Goal: Transaction & Acquisition: Purchase product/service

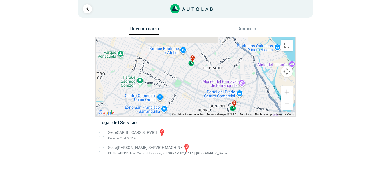
drag, startPoint x: 175, startPoint y: 62, endPoint x: 204, endPoint y: 94, distance: 42.7
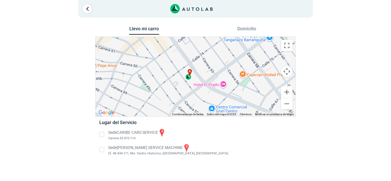
click at [101, 134] on li "Sede CARIBE CARS SERVICE a Carrera 53 #72-114" at bounding box center [195, 134] width 200 height 13
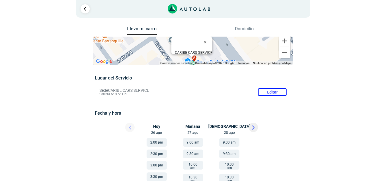
click at [253, 29] on button "Domicilio" at bounding box center [244, 30] width 30 height 8
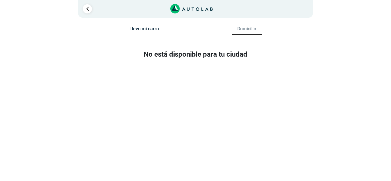
click at [150, 24] on div at bounding box center [195, 20] width 335 height 9
click at [149, 29] on button "Llevo mi carro" at bounding box center [144, 30] width 30 height 8
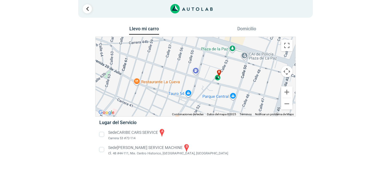
drag, startPoint x: 257, startPoint y: 65, endPoint x: 212, endPoint y: 103, distance: 59.1
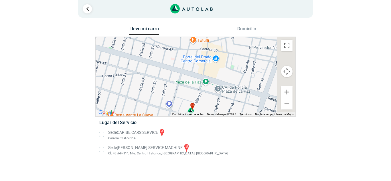
drag, startPoint x: 234, startPoint y: 75, endPoint x: 207, endPoint y: 109, distance: 43.4
click at [207, 109] on div "a b" at bounding box center [196, 77] width 200 height 80
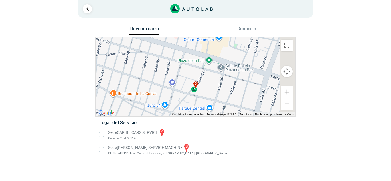
drag, startPoint x: 207, startPoint y: 107, endPoint x: 210, endPoint y: 85, distance: 22.2
click at [210, 85] on div "a b" at bounding box center [196, 77] width 200 height 80
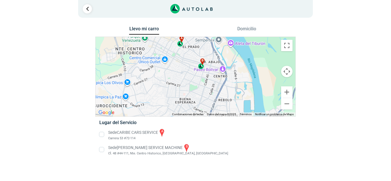
drag, startPoint x: 223, startPoint y: 83, endPoint x: 206, endPoint y: 65, distance: 24.9
click at [206, 65] on div "a b" at bounding box center [196, 77] width 200 height 80
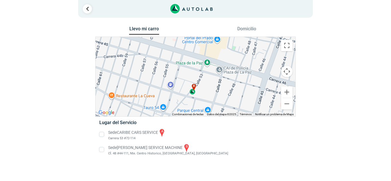
drag, startPoint x: 216, startPoint y: 69, endPoint x: 205, endPoint y: 77, distance: 14.0
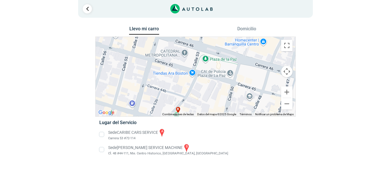
drag, startPoint x: 205, startPoint y: 77, endPoint x: 201, endPoint y: 69, distance: 8.3
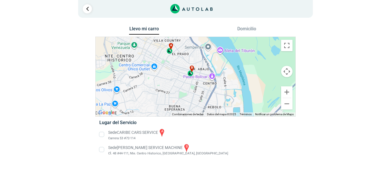
click at [249, 33] on button "Domicilio" at bounding box center [247, 30] width 30 height 8
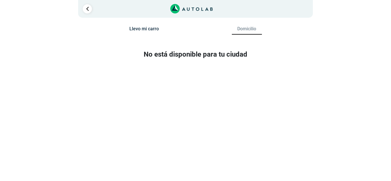
click at [151, 28] on button "Llevo mi carro" at bounding box center [144, 30] width 30 height 8
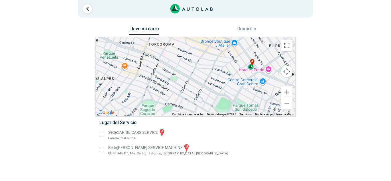
drag, startPoint x: 203, startPoint y: 79, endPoint x: 197, endPoint y: 110, distance: 31.9
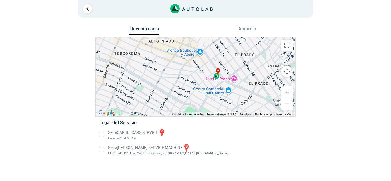
drag, startPoint x: 234, startPoint y: 77, endPoint x: 196, endPoint y: 85, distance: 38.3
click at [196, 85] on div "a b" at bounding box center [196, 77] width 200 height 80
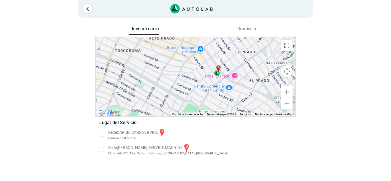
drag, startPoint x: 237, startPoint y: 80, endPoint x: 216, endPoint y: 79, distance: 21.2
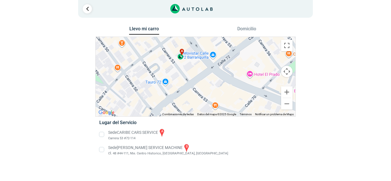
drag, startPoint x: 217, startPoint y: 66, endPoint x: 207, endPoint y: 86, distance: 22.3
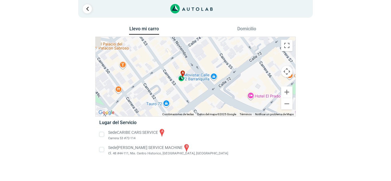
drag, startPoint x: 196, startPoint y: 79, endPoint x: 198, endPoint y: 101, distance: 22.7
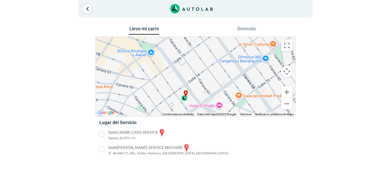
drag, startPoint x: 204, startPoint y: 76, endPoint x: 198, endPoint y: 89, distance: 14.0
click at [198, 89] on div "a b" at bounding box center [196, 77] width 200 height 80
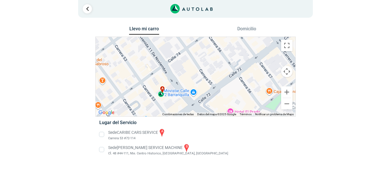
drag, startPoint x: 182, startPoint y: 92, endPoint x: 176, endPoint y: 57, distance: 35.6
click at [176, 57] on div "a b" at bounding box center [196, 77] width 200 height 80
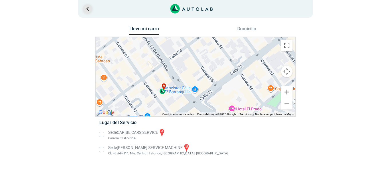
click at [90, 7] on link "Ir al paso anterior" at bounding box center [87, 8] width 9 height 9
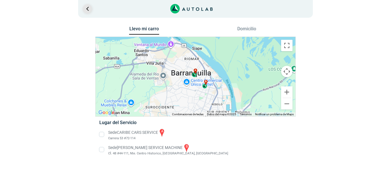
click at [83, 8] on link "Ir al paso anterior" at bounding box center [87, 8] width 9 height 9
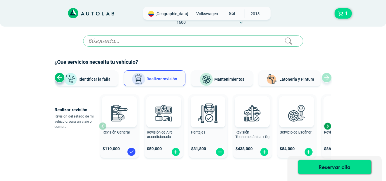
click at [58, 77] on div "Previous slide" at bounding box center [60, 78] width 10 height 10
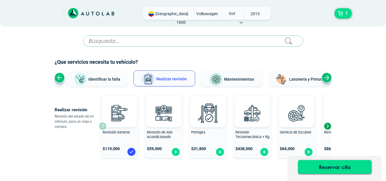
click at [58, 77] on div "Previous slide" at bounding box center [60, 78] width 10 height 10
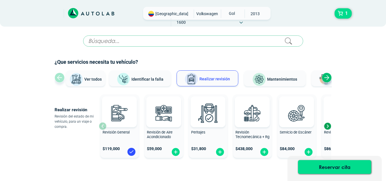
click at [58, 78] on div "Ver todos Identificar la falla Realizar revisión Mantenimientos Latonería y Pin…" at bounding box center [193, 78] width 277 height 17
click at [82, 82] on img at bounding box center [76, 80] width 14 height 14
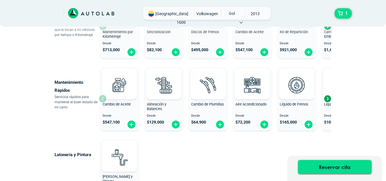
scroll to position [257, 0]
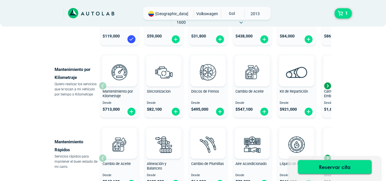
click at [303, 93] on span "Kit de Repartición" at bounding box center [294, 91] width 28 height 4
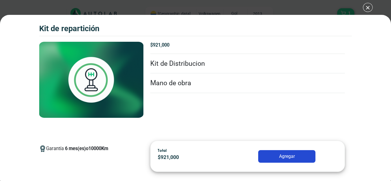
click at [177, 64] on li "Kit de Distribucion" at bounding box center [247, 64] width 195 height 20
click at [368, 7] on div "Kit de Repartición 1 Kit de Repartición 6" at bounding box center [195, 90] width 391 height 181
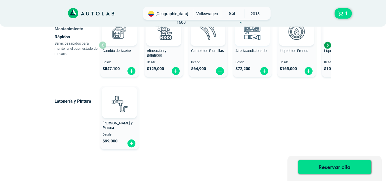
scroll to position [372, 0]
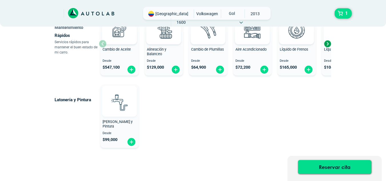
click at [120, 107] on img at bounding box center [119, 102] width 25 height 25
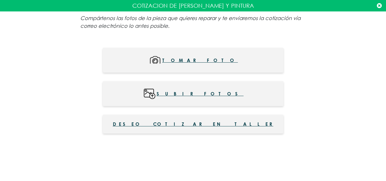
click at [191, 95] on span "Subir fotos" at bounding box center [200, 93] width 87 height 13
click at [194, 124] on span "Deseo cotizar en taller" at bounding box center [193, 124] width 161 height 7
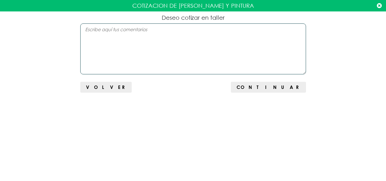
click at [277, 32] on textarea at bounding box center [193, 48] width 226 height 51
click at [378, 3] on icon at bounding box center [379, 6] width 5 height 6
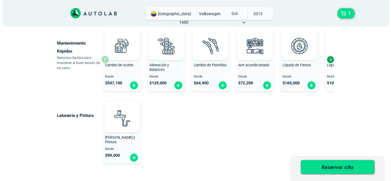
scroll to position [343, 0]
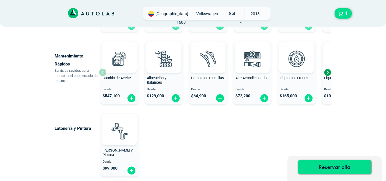
click at [329, 71] on div "Next slide" at bounding box center [327, 72] width 9 height 9
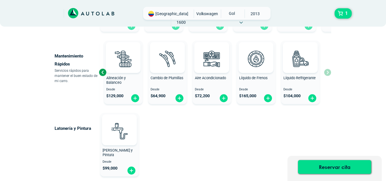
click at [329, 71] on div "Cambio de Aceite Desde $ 547,100 Alineación y Balanceo Desde $ 129,000 Cambio d…" at bounding box center [215, 72] width 233 height 68
click at [105, 70] on div "Previous slide" at bounding box center [102, 72] width 9 height 9
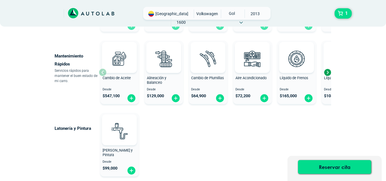
click at [105, 70] on div at bounding box center [119, 57] width 35 height 31
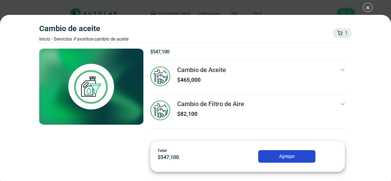
click at [335, 70] on div "Cambio de Aceite $ 465,000" at bounding box center [247, 80] width 195 height 28
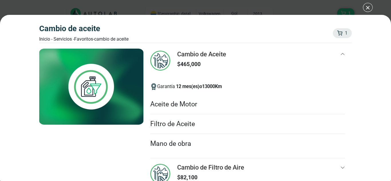
scroll to position [23, 0]
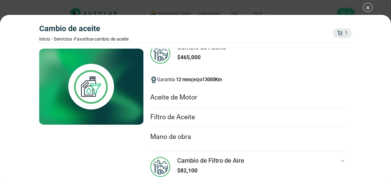
click at [306, 166] on div "Cambio de Filtro de Aire $ 82,100" at bounding box center [247, 171] width 195 height 28
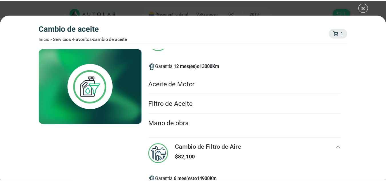
scroll to position [0, 0]
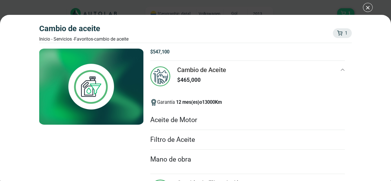
click at [360, 7] on div "Cambio de Aceite Inicio - Servicios - Favoritos - Cambio de Aceite 1 1 Cambio d…" at bounding box center [195, 90] width 391 height 181
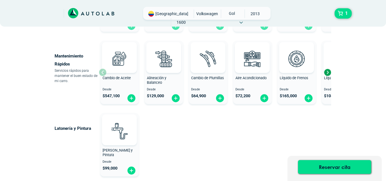
click at [365, 8] on div "[GEOGRAPHIC_DATA]" at bounding box center [193, 13] width 386 height 27
click at [251, 96] on span "$ 72,200" at bounding box center [243, 96] width 15 height 5
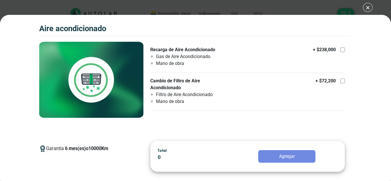
click at [362, 7] on div "Aire Acondicionado 1 Aire Acondicionado 6" at bounding box center [195, 90] width 391 height 181
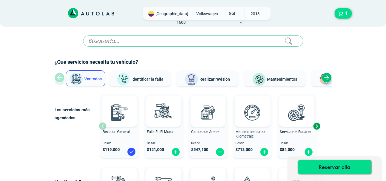
click at [331, 77] on div "Next slide" at bounding box center [327, 78] width 10 height 10
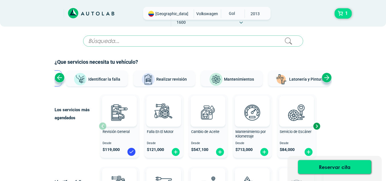
click at [331, 77] on div "Next slide" at bounding box center [327, 78] width 10 height 10
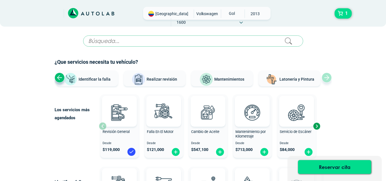
click at [330, 77] on div "Ver todos Identificar la falla Realizar revisión Mantenimientos Latonería y Pin…" at bounding box center [193, 78] width 277 height 17
click at [57, 78] on div "Previous slide" at bounding box center [60, 78] width 10 height 10
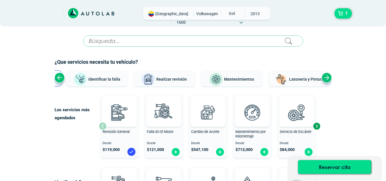
click at [57, 78] on div "Previous slide" at bounding box center [60, 78] width 10 height 10
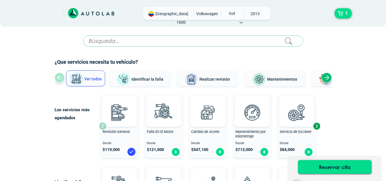
click at [57, 78] on div "Ver todos Identificar la falla Realizar revisión Mantenimientos Latonería y Pin…" at bounding box center [193, 78] width 277 height 17
click at [152, 79] on span "Identificar la falla" at bounding box center [148, 79] width 32 height 5
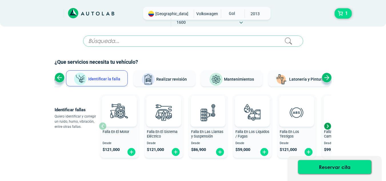
click at [166, 78] on span "Realizar revisión" at bounding box center [171, 79] width 31 height 5
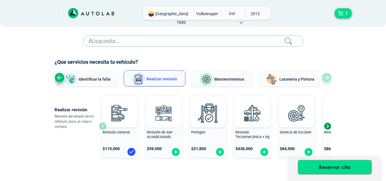
scroll to position [29, 0]
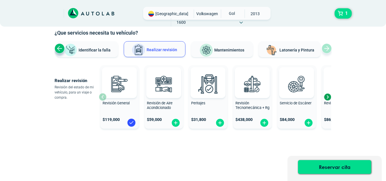
click at [330, 98] on div "Next slide" at bounding box center [327, 97] width 9 height 9
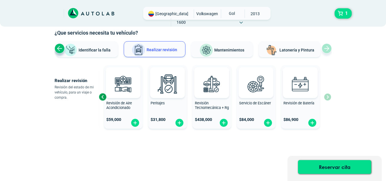
click at [330, 98] on div "Revisión General $ 119,000 Revisión de Aire Acondicionado $ 59,000 Peritajes $ …" at bounding box center [215, 97] width 233 height 68
click at [311, 126] on img at bounding box center [312, 122] width 9 height 9
click at [107, 98] on div "Previous slide" at bounding box center [102, 97] width 9 height 9
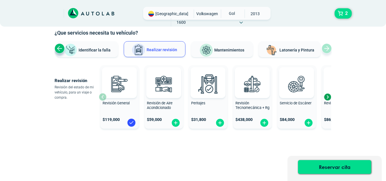
click at [329, 97] on div "Next slide" at bounding box center [327, 97] width 9 height 9
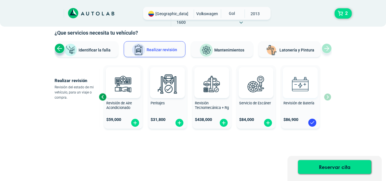
click at [296, 88] on img at bounding box center [300, 83] width 25 height 25
click at [295, 106] on div "Revisión de Batería" at bounding box center [300, 106] width 39 height 11
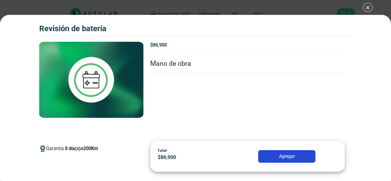
click at [173, 63] on li "Mano de obra" at bounding box center [247, 64] width 195 height 20
click at [357, 10] on div "Revisión de Batería 1 Revisión de Batería" at bounding box center [195, 90] width 391 height 181
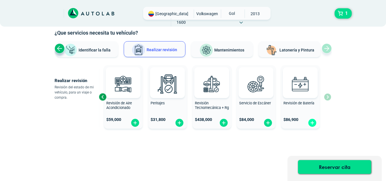
click at [313, 123] on img at bounding box center [312, 122] width 9 height 9
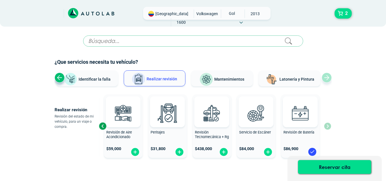
click at [99, 127] on div "Previous slide" at bounding box center [102, 126] width 9 height 9
